Goal: Register for event/course

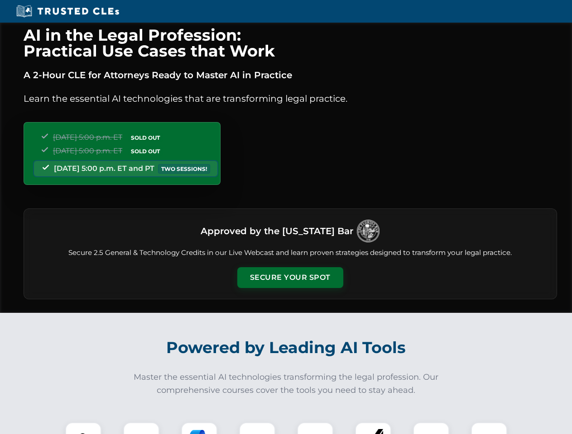
click at [290, 278] on button "Secure Your Spot" at bounding box center [290, 277] width 106 height 21
click at [83, 429] on img at bounding box center [83, 441] width 26 height 26
click at [141, 429] on div at bounding box center [141, 441] width 36 height 36
